Goal: Transaction & Acquisition: Purchase product/service

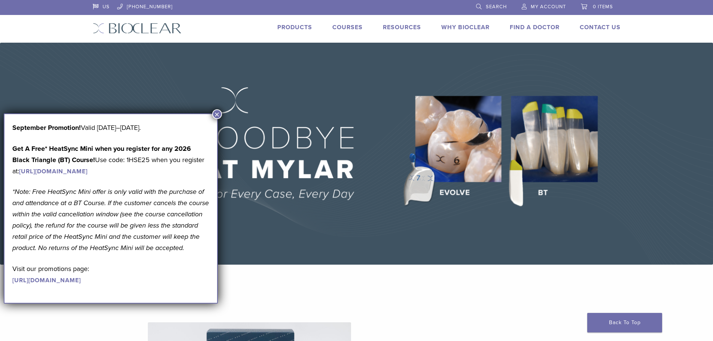
click at [513, 26] on link "Find A Doctor" at bounding box center [535, 27] width 50 height 7
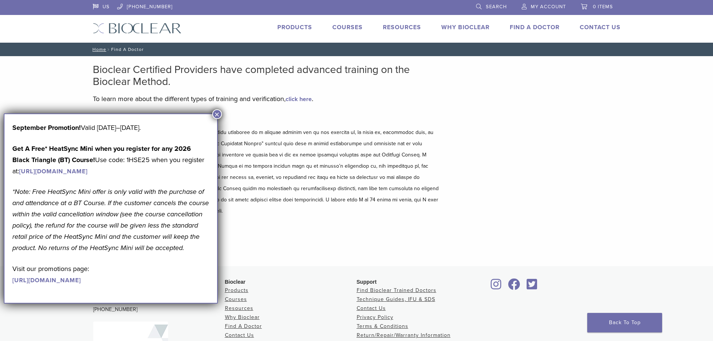
click at [220, 115] on button "×" at bounding box center [217, 114] width 10 height 10
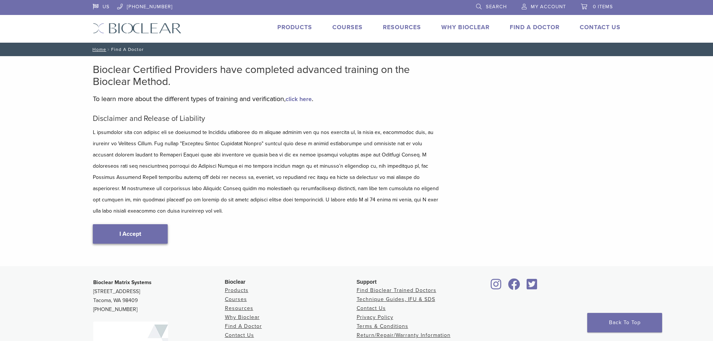
click at [160, 224] on link "I Accept" at bounding box center [130, 233] width 75 height 19
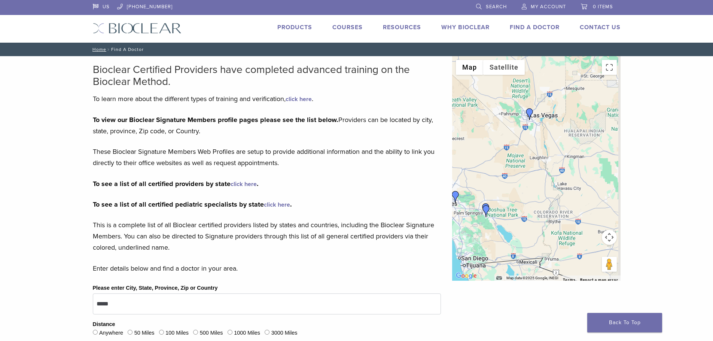
drag, startPoint x: 597, startPoint y: 149, endPoint x: 535, endPoint y: 152, distance: 61.9
click at [535, 152] on div at bounding box center [536, 168] width 169 height 225
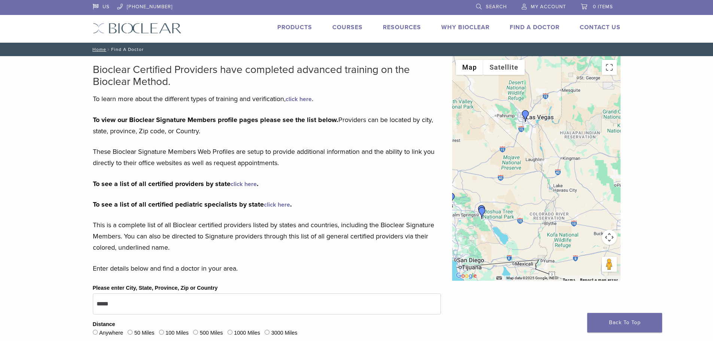
click at [534, 138] on div at bounding box center [536, 168] width 169 height 225
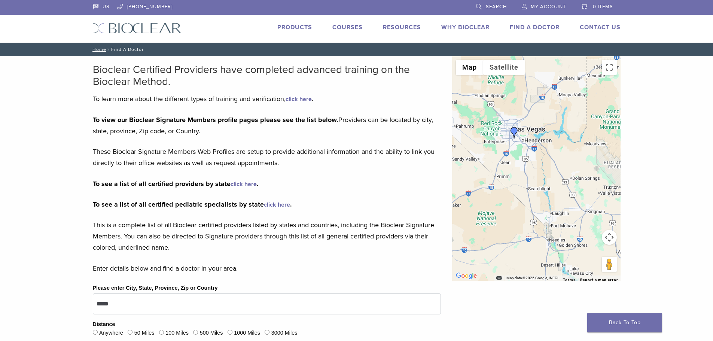
drag, startPoint x: 524, startPoint y: 127, endPoint x: 521, endPoint y: 168, distance: 41.7
click at [521, 168] on div at bounding box center [536, 168] width 169 height 225
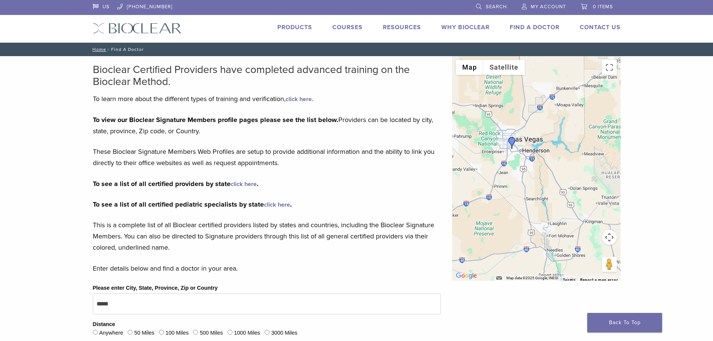
click at [512, 158] on div at bounding box center [536, 168] width 169 height 225
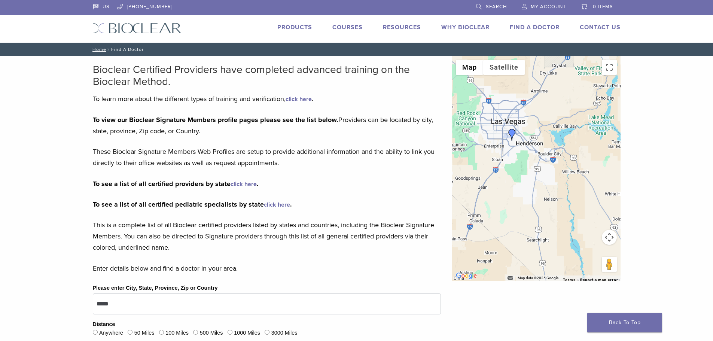
click at [512, 153] on div at bounding box center [536, 168] width 169 height 225
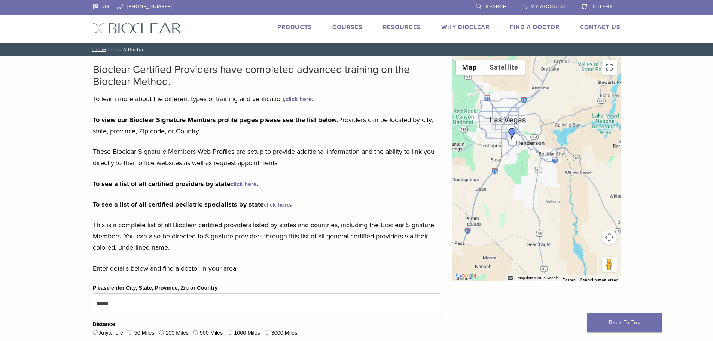
click at [513, 153] on div at bounding box center [536, 168] width 169 height 225
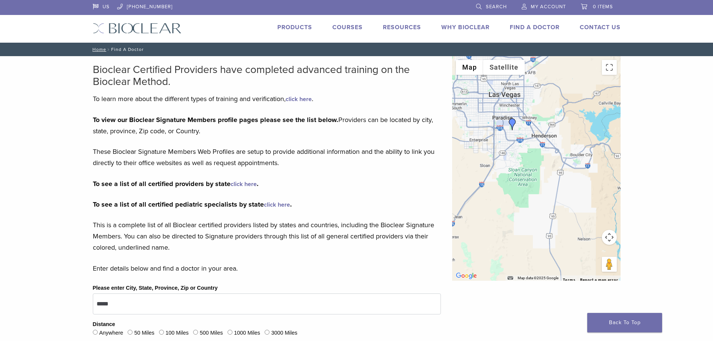
click at [513, 153] on div at bounding box center [536, 168] width 169 height 225
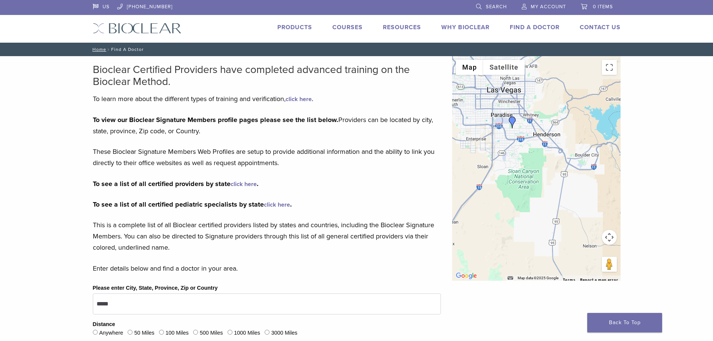
click at [513, 153] on div at bounding box center [536, 168] width 169 height 225
click at [513, 122] on img "Dr. Han-Tae Choi" at bounding box center [513, 122] width 12 height 12
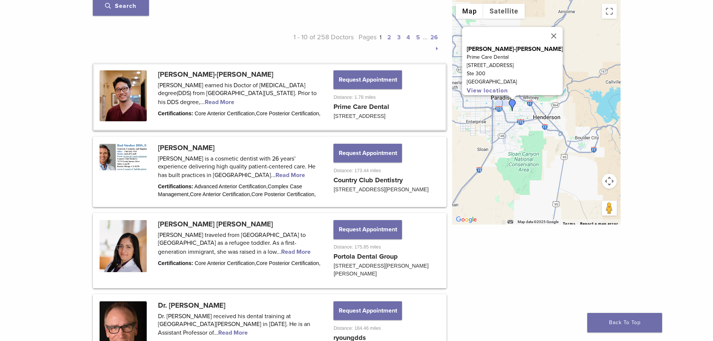
scroll to position [337, 0]
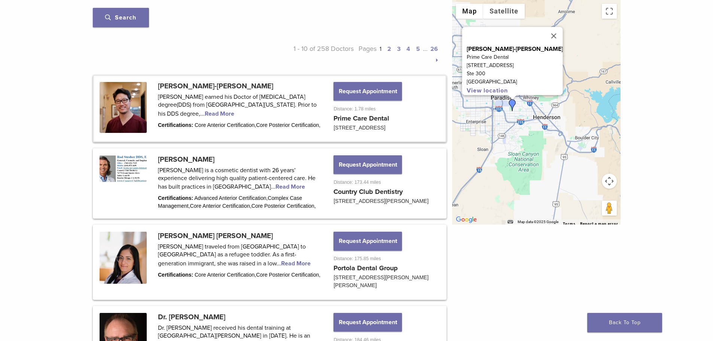
click at [221, 110] on link at bounding box center [270, 108] width 352 height 65
click at [225, 113] on link at bounding box center [270, 108] width 352 height 65
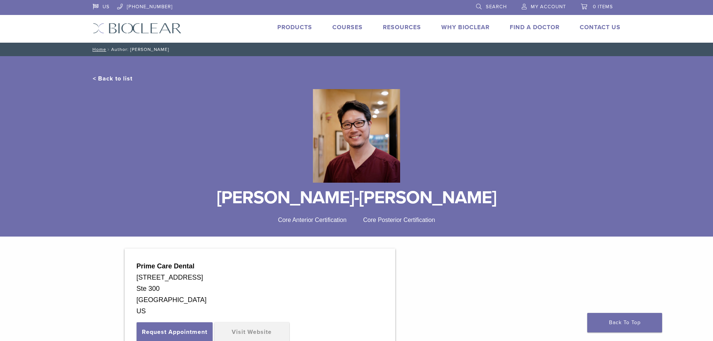
click at [120, 77] on link "< Back to list" at bounding box center [113, 78] width 40 height 7
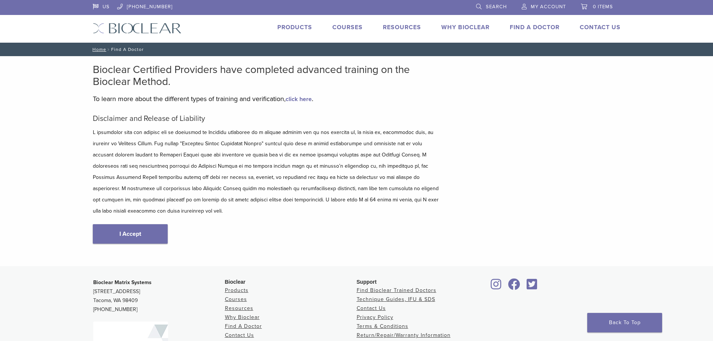
click at [357, 26] on link "Courses" at bounding box center [348, 27] width 30 height 7
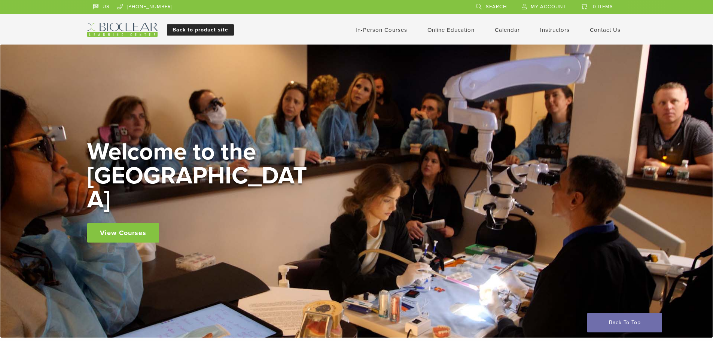
click at [223, 24] on link "Back to product site" at bounding box center [200, 29] width 67 height 11
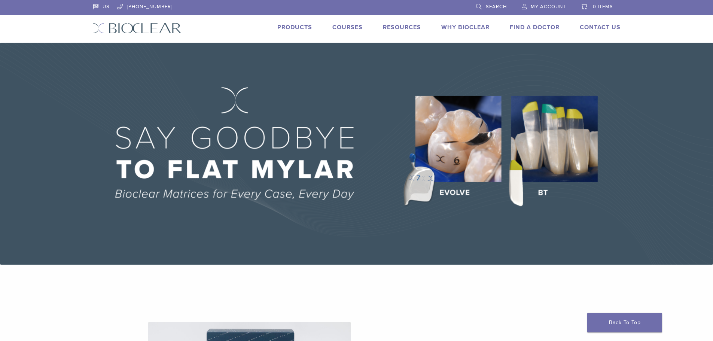
click at [294, 30] on link "Products" at bounding box center [295, 27] width 35 height 7
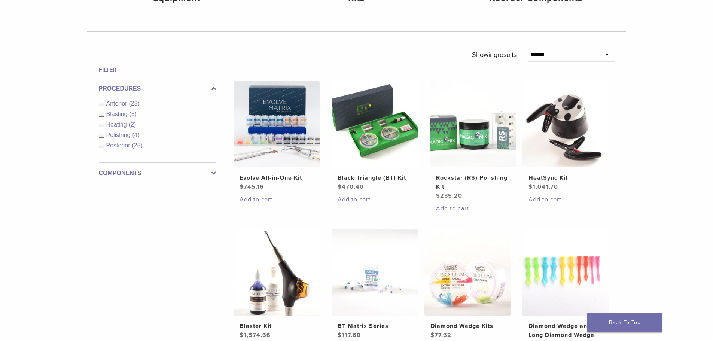
scroll to position [262, 0]
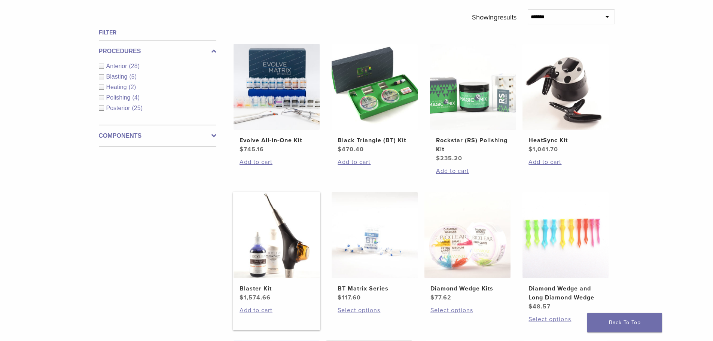
click at [254, 229] on img at bounding box center [277, 235] width 86 height 86
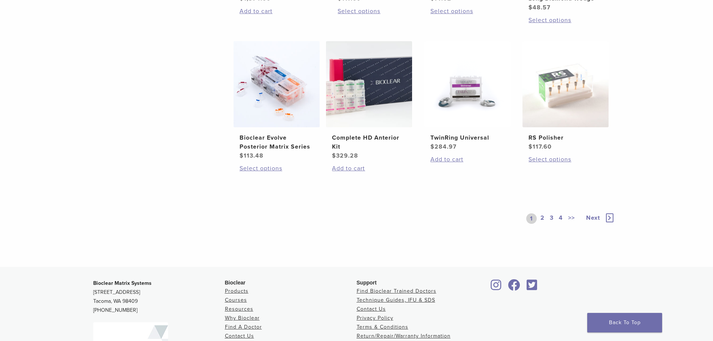
scroll to position [562, 0]
click at [543, 218] on link "2" at bounding box center [542, 218] width 7 height 10
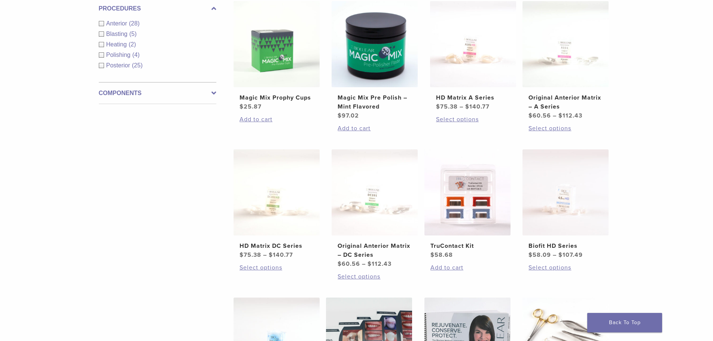
scroll to position [300, 0]
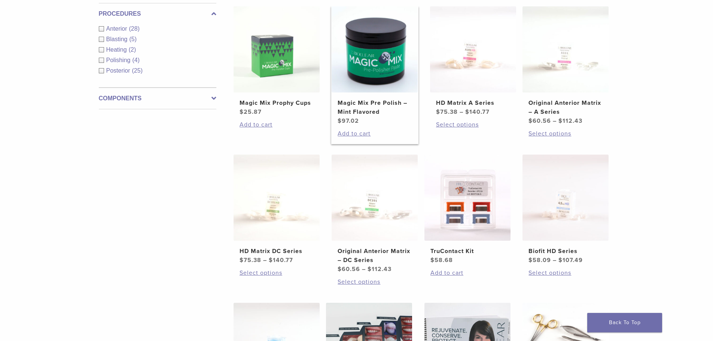
click at [392, 101] on h2 "Magic Mix Pre Polish – Mint Flavored" at bounding box center [375, 108] width 74 height 18
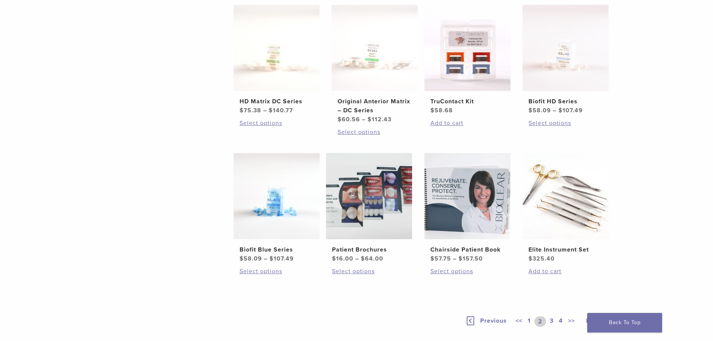
scroll to position [487, 0]
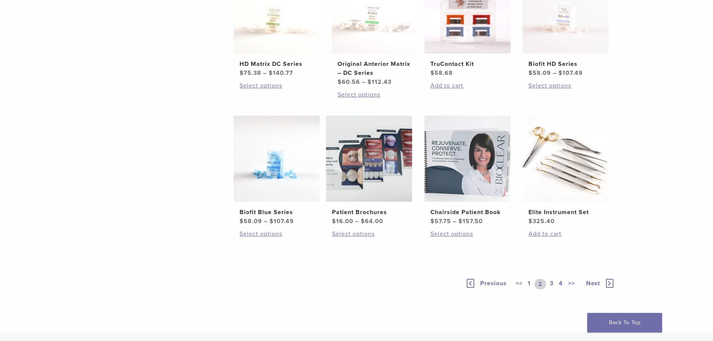
click at [552, 283] on link "3" at bounding box center [552, 284] width 7 height 10
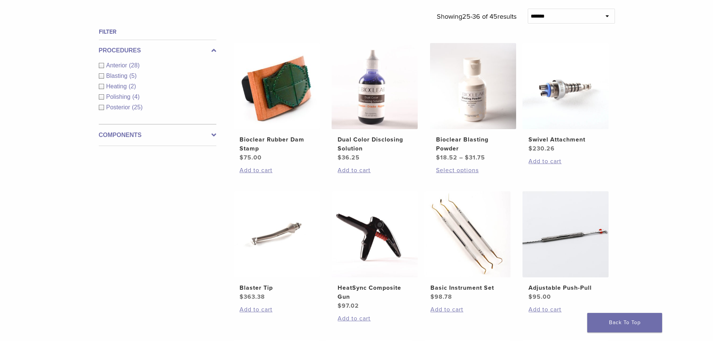
scroll to position [262, 0]
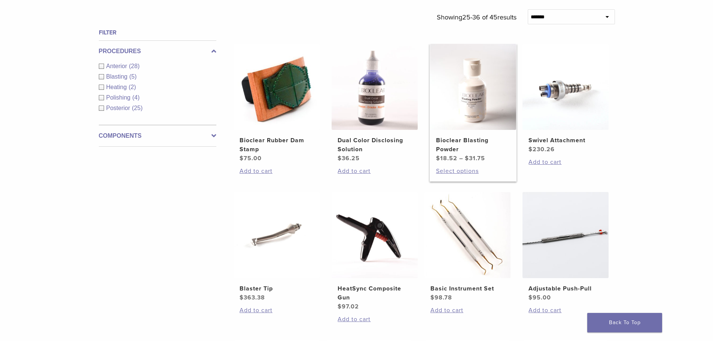
click at [469, 119] on img at bounding box center [473, 87] width 86 height 86
click at [257, 237] on img at bounding box center [277, 235] width 86 height 86
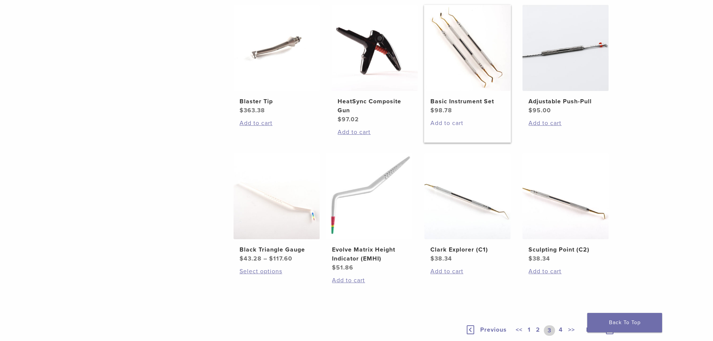
scroll to position [524, 0]
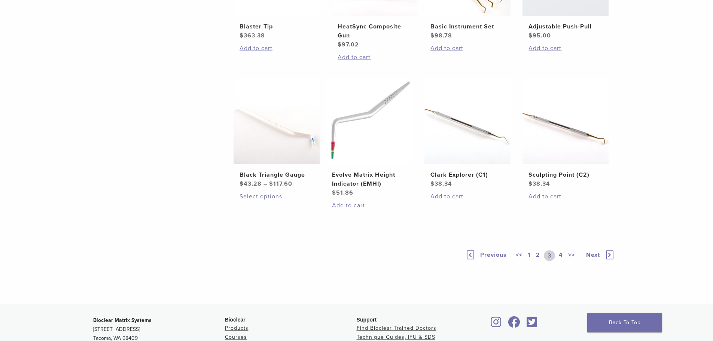
click at [565, 252] on div "<< 1 2 3 4 >>" at bounding box center [547, 256] width 64 height 10
click at [559, 255] on link "4" at bounding box center [561, 256] width 7 height 10
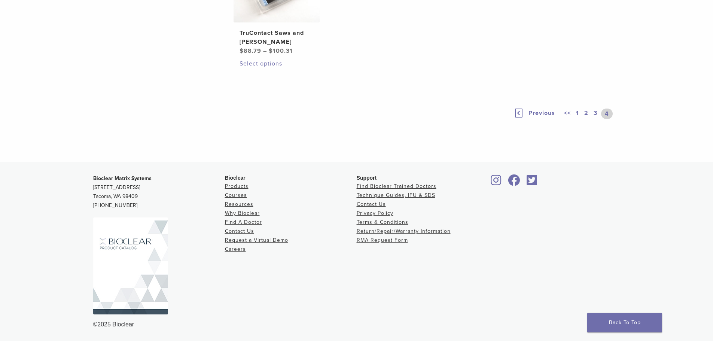
scroll to position [599, 0]
click at [575, 119] on link "1" at bounding box center [578, 114] width 6 height 10
click at [575, 119] on link "1" at bounding box center [580, 114] width 10 height 10
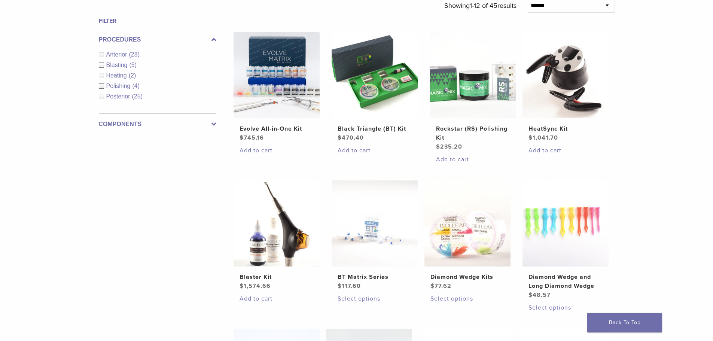
scroll to position [262, 0]
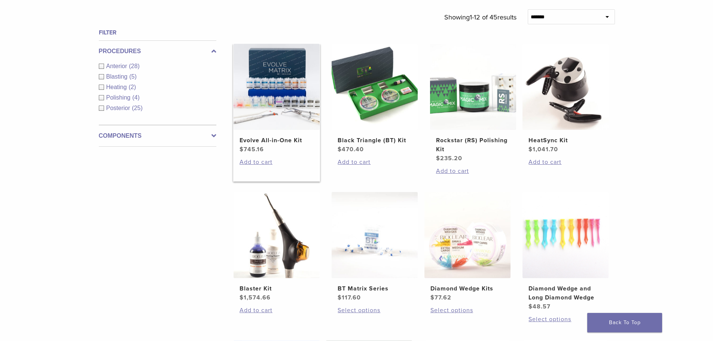
click at [287, 98] on img at bounding box center [277, 87] width 86 height 86
click at [392, 117] on img at bounding box center [375, 87] width 86 height 86
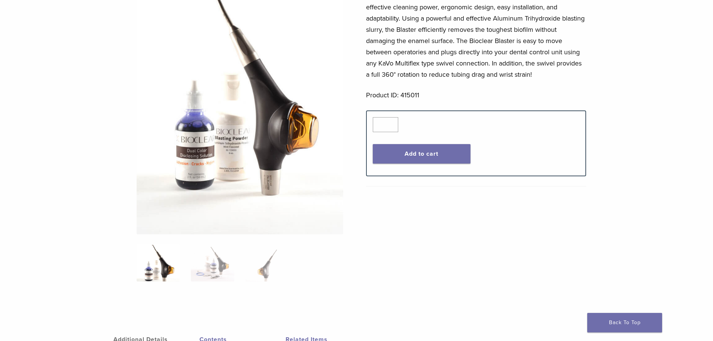
scroll to position [150, 0]
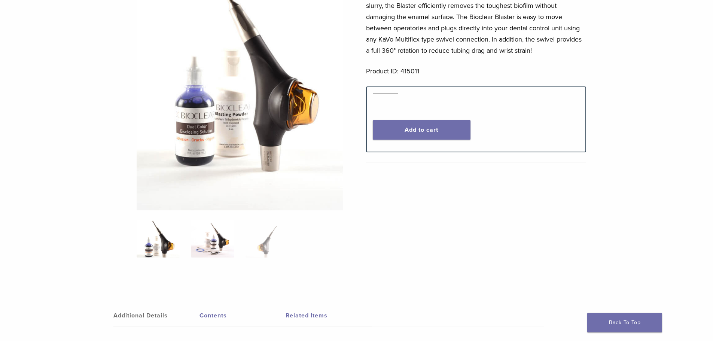
click at [234, 240] on ol at bounding box center [240, 243] width 218 height 47
click at [219, 246] on img at bounding box center [212, 238] width 43 height 37
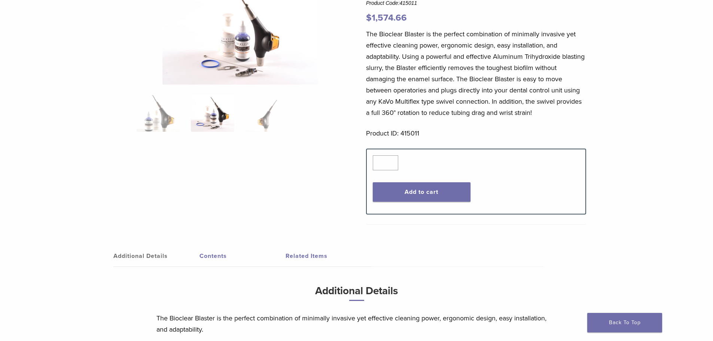
scroll to position [75, 0]
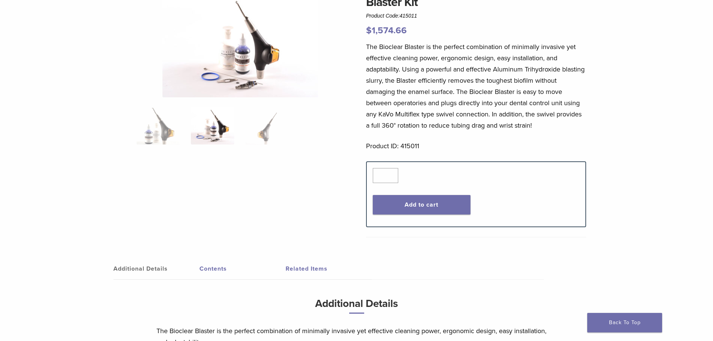
click at [263, 145] on ol at bounding box center [240, 130] width 218 height 47
click at [262, 139] on img at bounding box center [267, 125] width 43 height 37
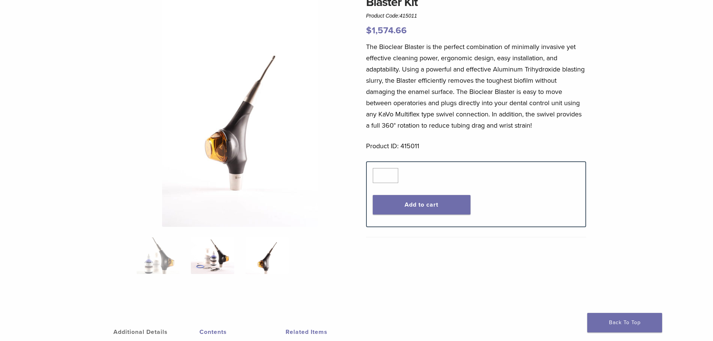
click at [218, 246] on img at bounding box center [212, 255] width 43 height 37
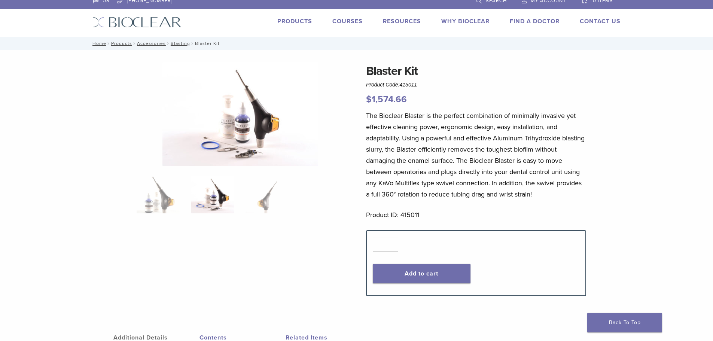
scroll to position [0, 0]
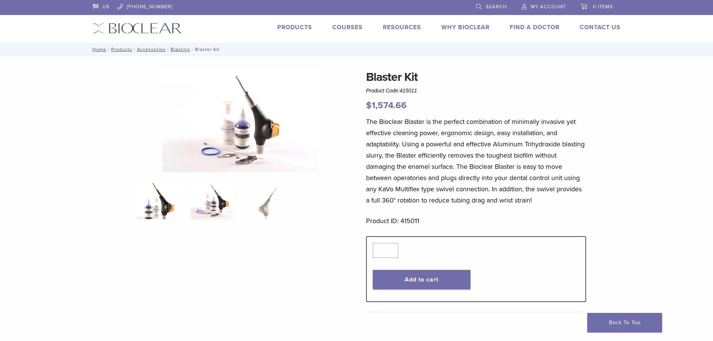
click at [173, 217] on img at bounding box center [158, 200] width 43 height 37
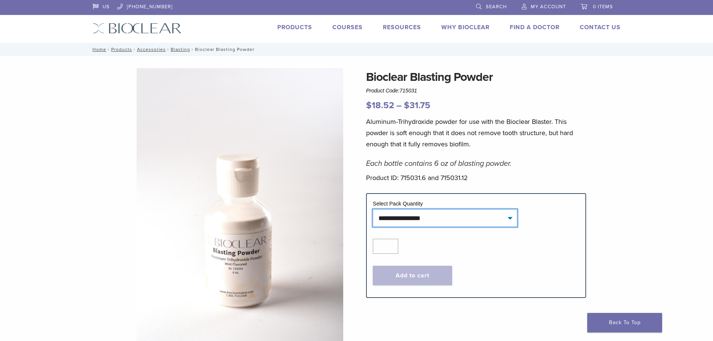
click at [451, 212] on select "**********" at bounding box center [445, 217] width 145 height 17
click at [373, 209] on select "**********" at bounding box center [445, 217] width 145 height 17
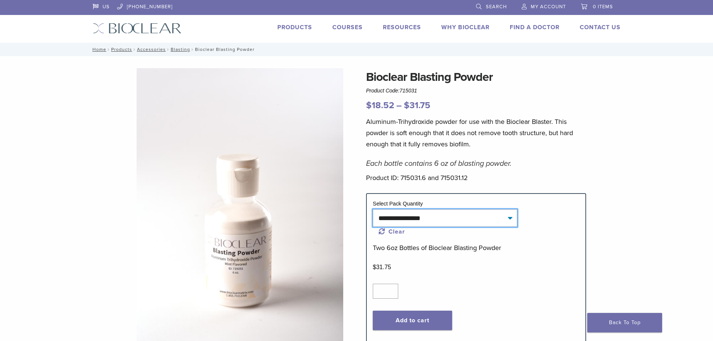
click at [443, 211] on select "**********" at bounding box center [445, 217] width 145 height 17
click at [373, 209] on select "**********" at bounding box center [445, 217] width 145 height 17
select select "******"
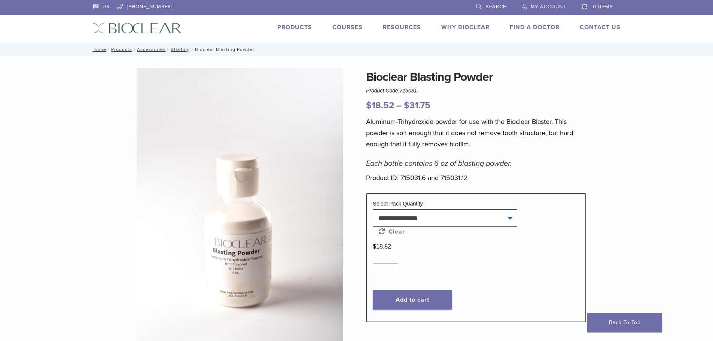
click at [497, 161] on em "Each bottle contains 6 oz of blasting powder." at bounding box center [439, 163] width 146 height 9
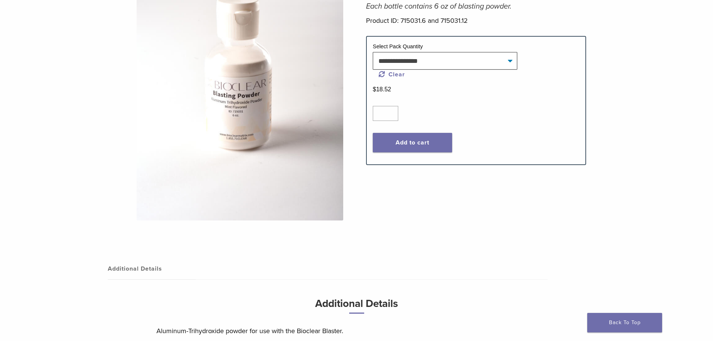
scroll to position [187, 0]
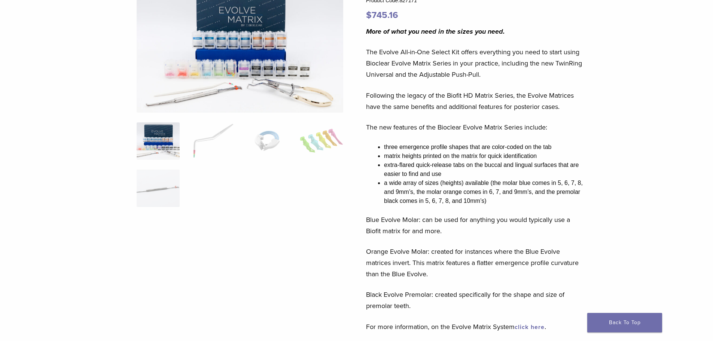
scroll to position [75, 0]
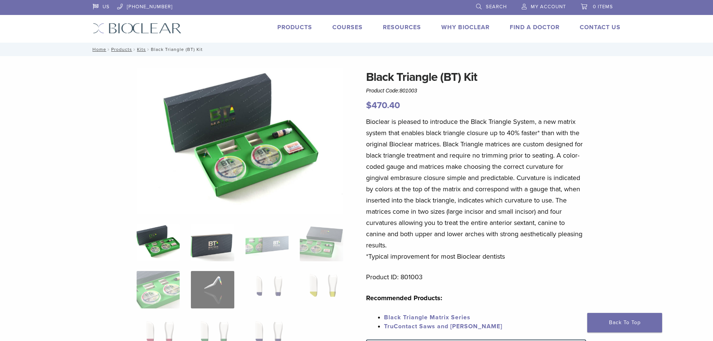
click at [216, 240] on img at bounding box center [212, 242] width 43 height 37
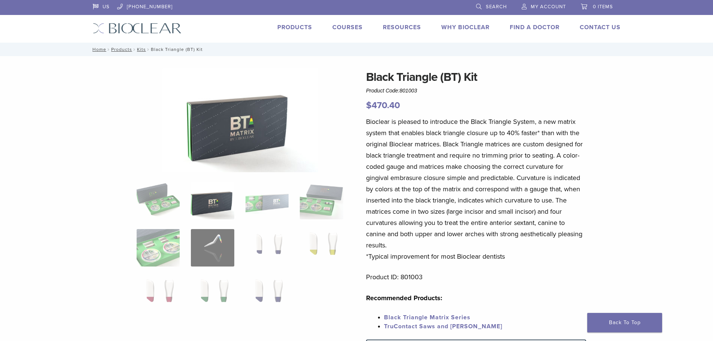
click at [269, 226] on ol at bounding box center [240, 253] width 218 height 142
click at [291, 208] on ol at bounding box center [240, 253] width 218 height 142
click at [327, 199] on img at bounding box center [321, 200] width 43 height 37
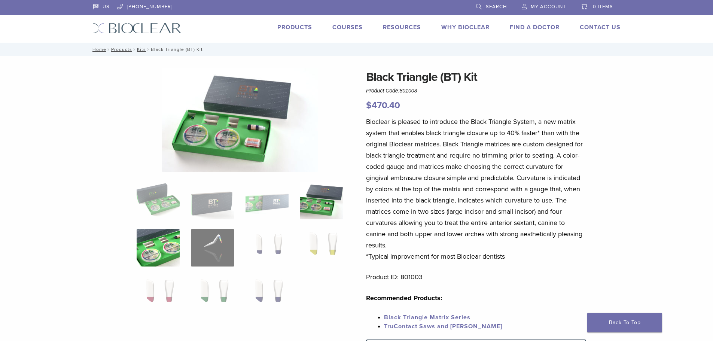
click at [168, 254] on img at bounding box center [158, 247] width 43 height 37
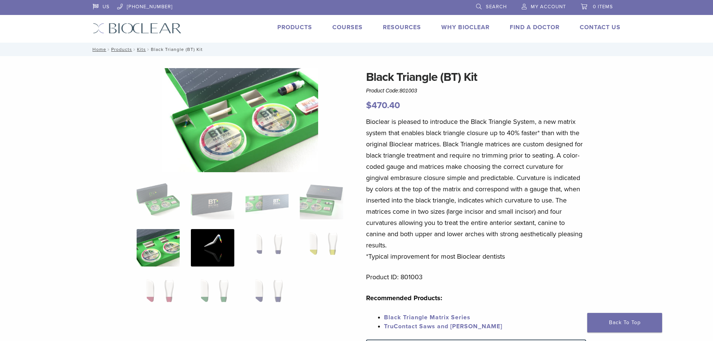
click at [215, 237] on img at bounding box center [212, 247] width 43 height 37
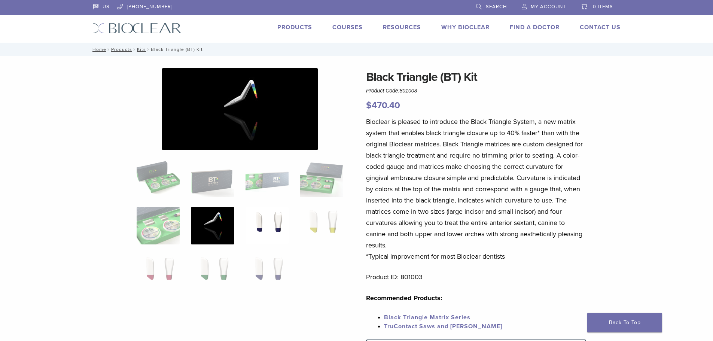
click at [274, 221] on img at bounding box center [267, 225] width 43 height 37
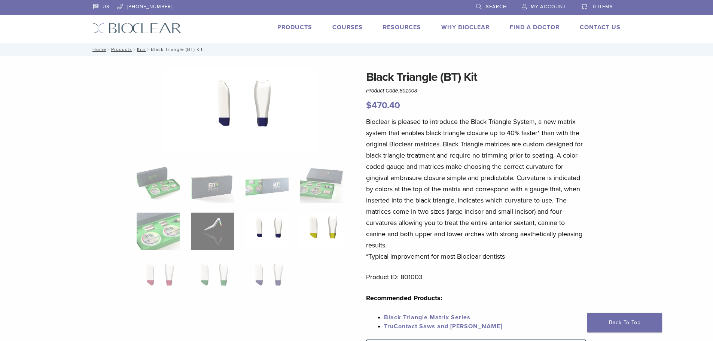
click at [327, 227] on img at bounding box center [321, 231] width 43 height 37
click at [185, 284] on ol at bounding box center [240, 237] width 218 height 142
drag, startPoint x: 227, startPoint y: 275, endPoint x: 238, endPoint y: 275, distance: 11.2
click at [227, 275] on img at bounding box center [212, 278] width 43 height 37
click at [281, 277] on img at bounding box center [267, 278] width 43 height 37
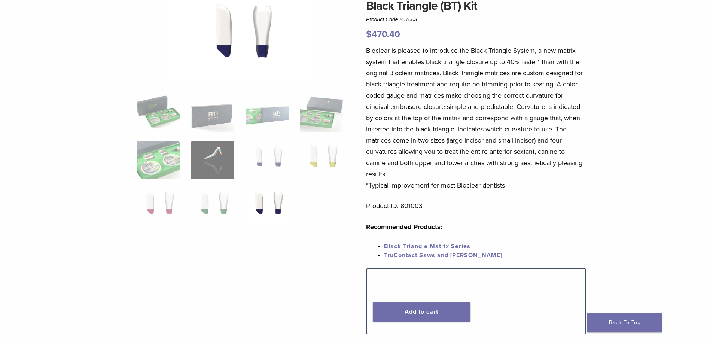
scroll to position [75, 0]
